Goal: Check status: Check status

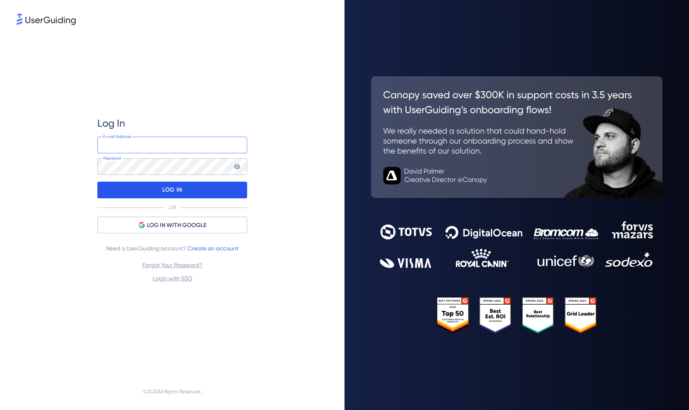
type input "[PERSON_NAME][EMAIL_ADDRESS][PERSON_NAME][DOMAIN_NAME]"
click at [221, 192] on div "LOG IN" at bounding box center [172, 190] width 150 height 17
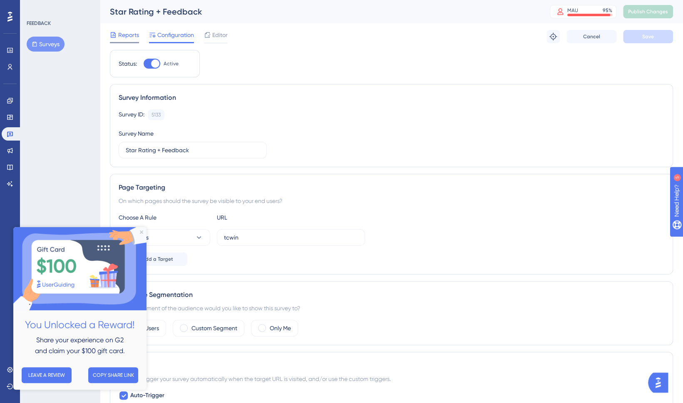
click at [132, 35] on span "Reports" at bounding box center [128, 35] width 21 height 10
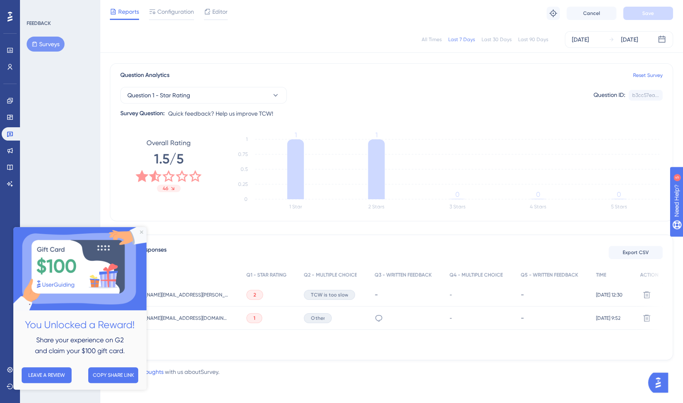
scroll to position [53, 0]
click at [139, 231] on img at bounding box center [79, 268] width 133 height 83
click at [142, 232] on icon "Close Preview" at bounding box center [141, 232] width 3 height 3
